Goal: Navigation & Orientation: Understand site structure

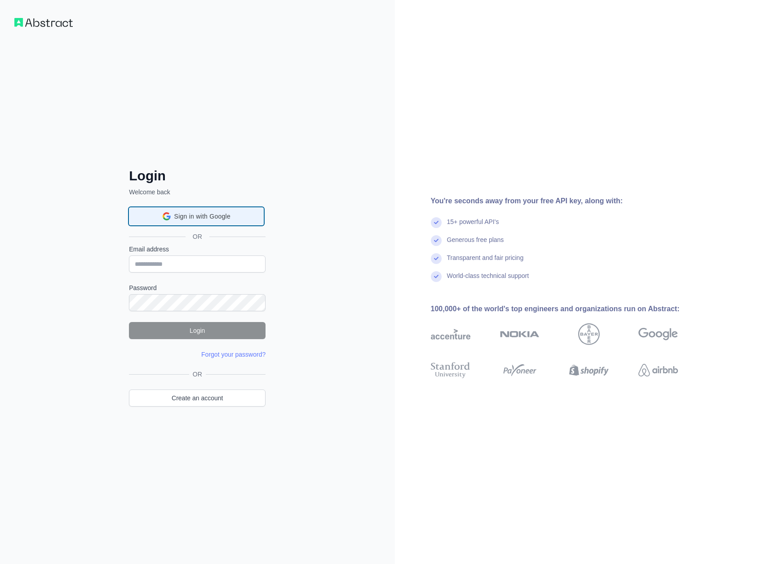
click at [200, 221] on div "Sign in with Google Sign in with Google. Opens in new tab" at bounding box center [196, 216] width 135 height 18
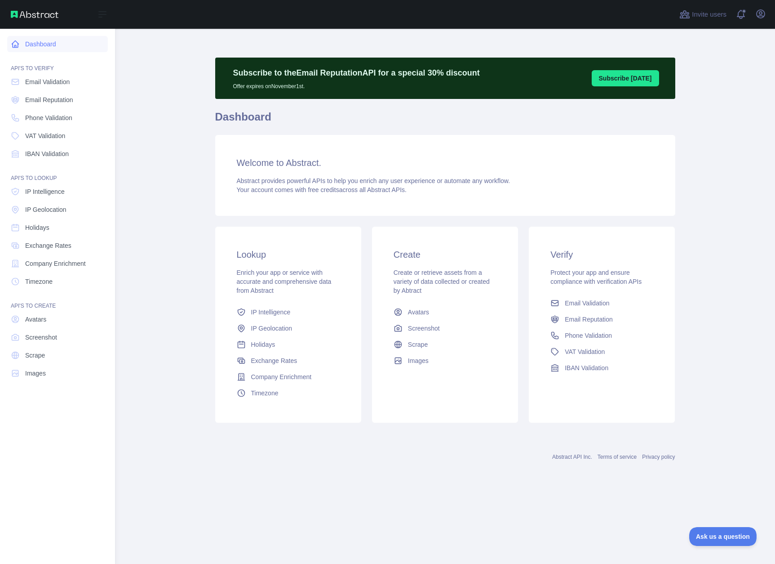
click at [48, 45] on link "Dashboard" at bounding box center [57, 44] width 101 height 16
click at [48, 84] on span "Email Validation" at bounding box center [47, 81] width 45 height 9
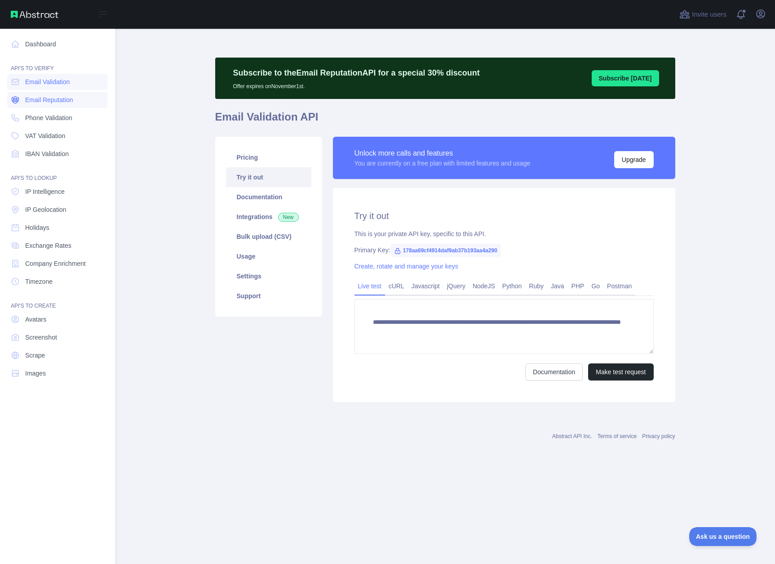
click at [49, 96] on span "Email Reputation" at bounding box center [49, 99] width 48 height 9
click at [49, 108] on nav "Dashboard API'S TO VERIFY Email Validation Email Reputation Phone Validation VA…" at bounding box center [57, 289] width 101 height 521
click at [51, 116] on span "Phone Validation" at bounding box center [48, 117] width 47 height 9
click at [52, 133] on span "VAT Validation" at bounding box center [45, 135] width 40 height 9
click at [52, 148] on link "IBAN Validation" at bounding box center [57, 154] width 101 height 16
